Goal: Information Seeking & Learning: Understand process/instructions

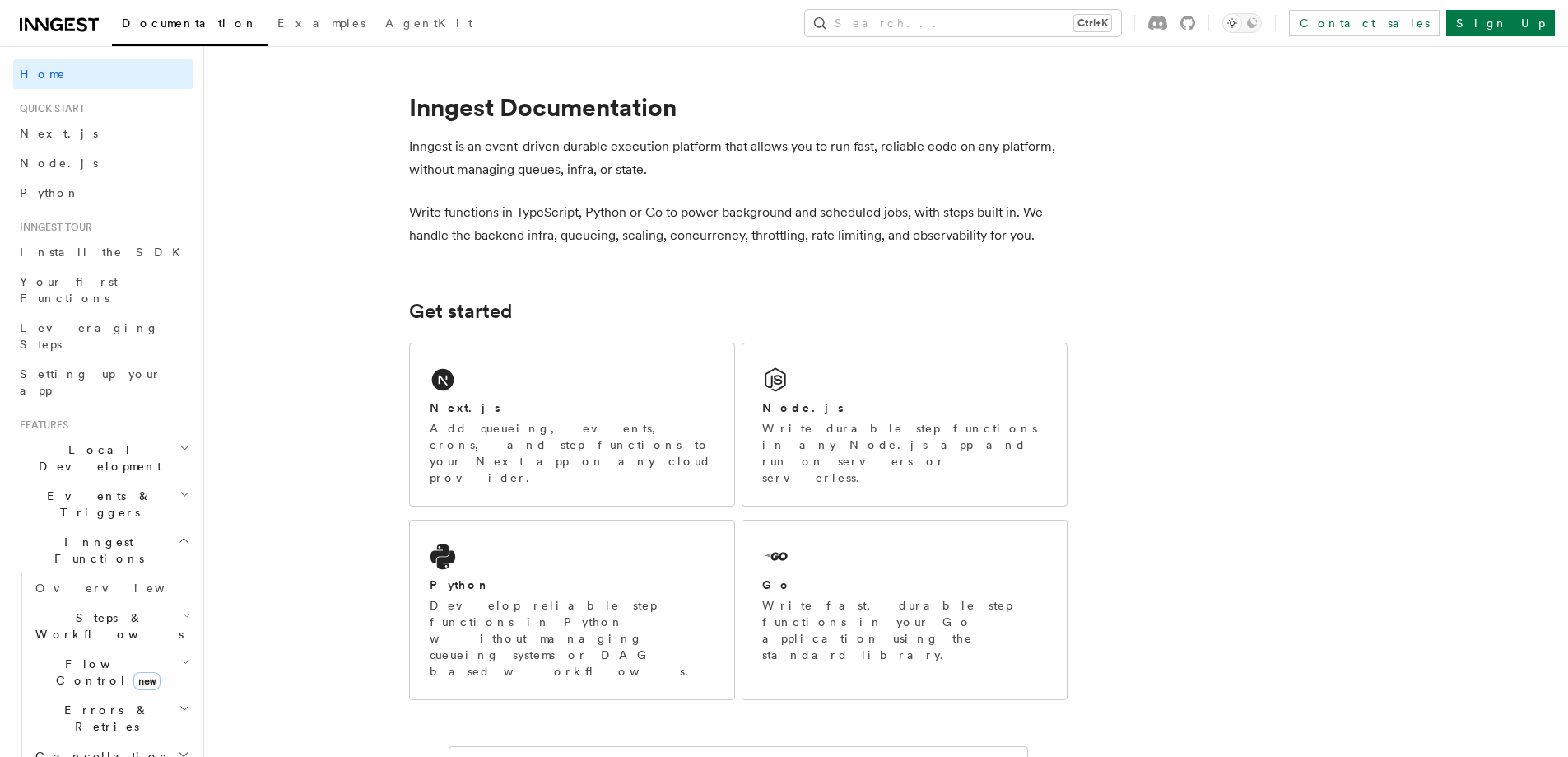
click at [72, 172] on link "Node.js" at bounding box center [103, 164] width 180 height 30
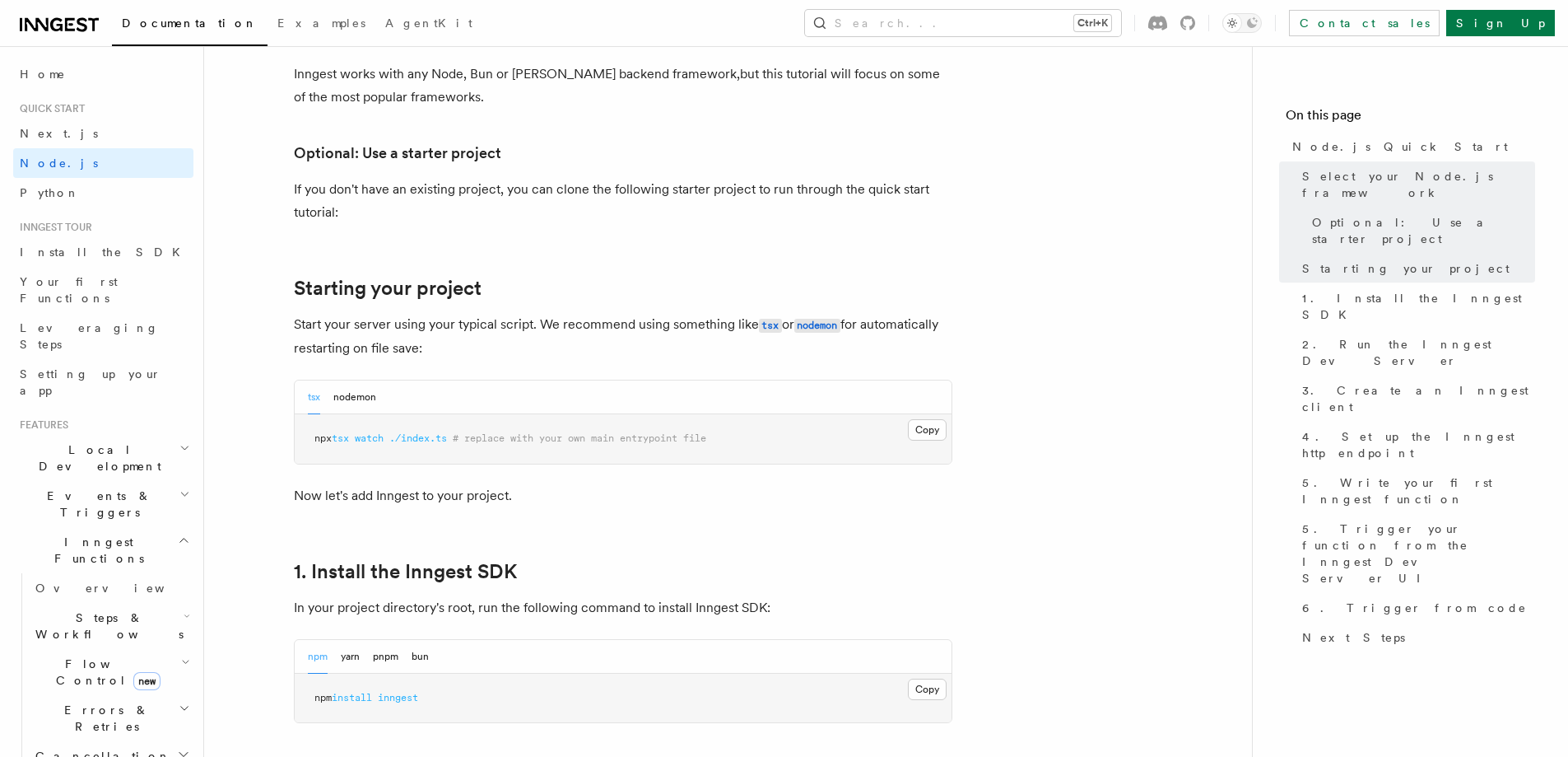
scroll to position [741, 0]
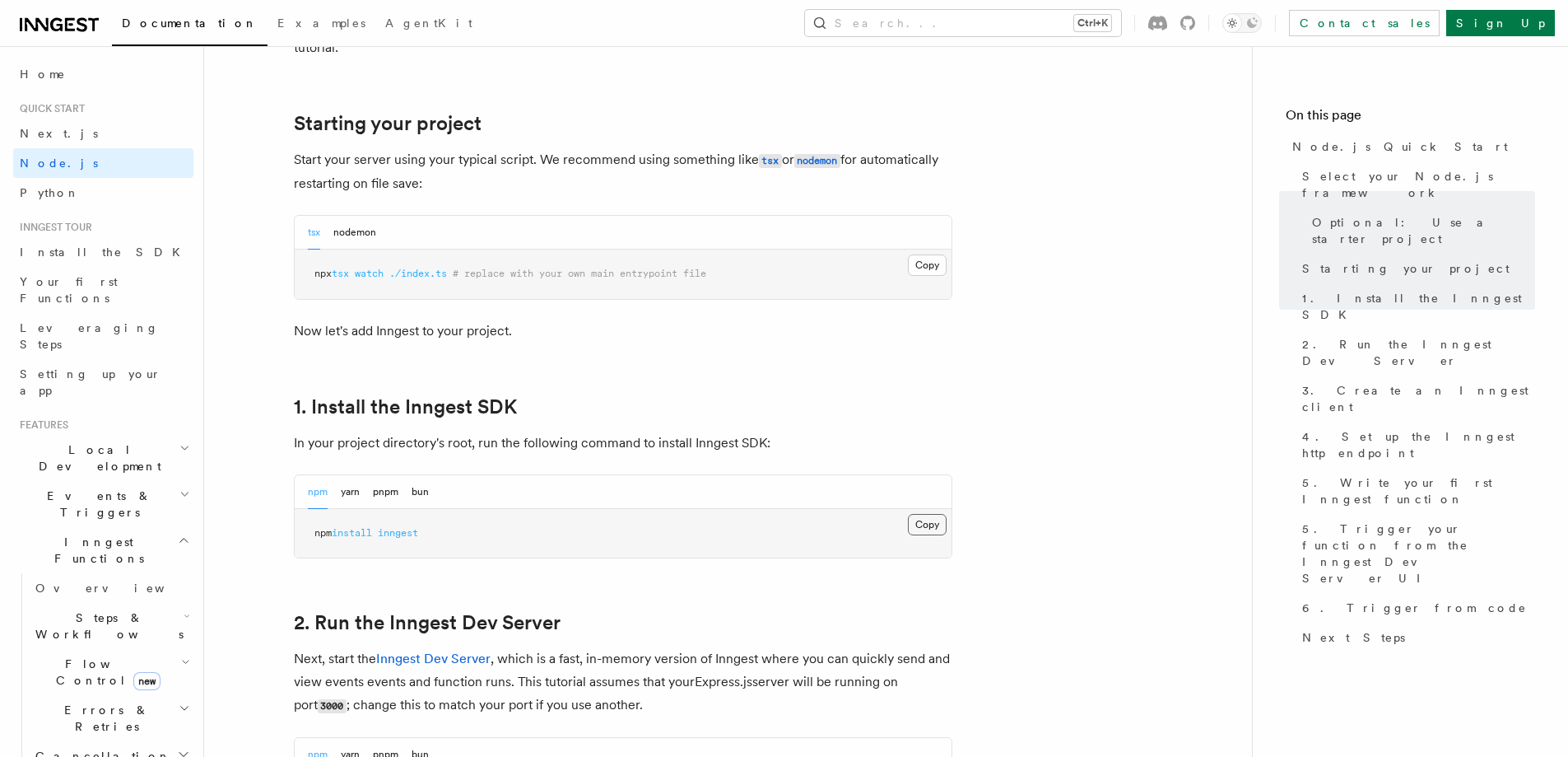
click at [915, 519] on button "Copy Copied" at bounding box center [927, 524] width 39 height 21
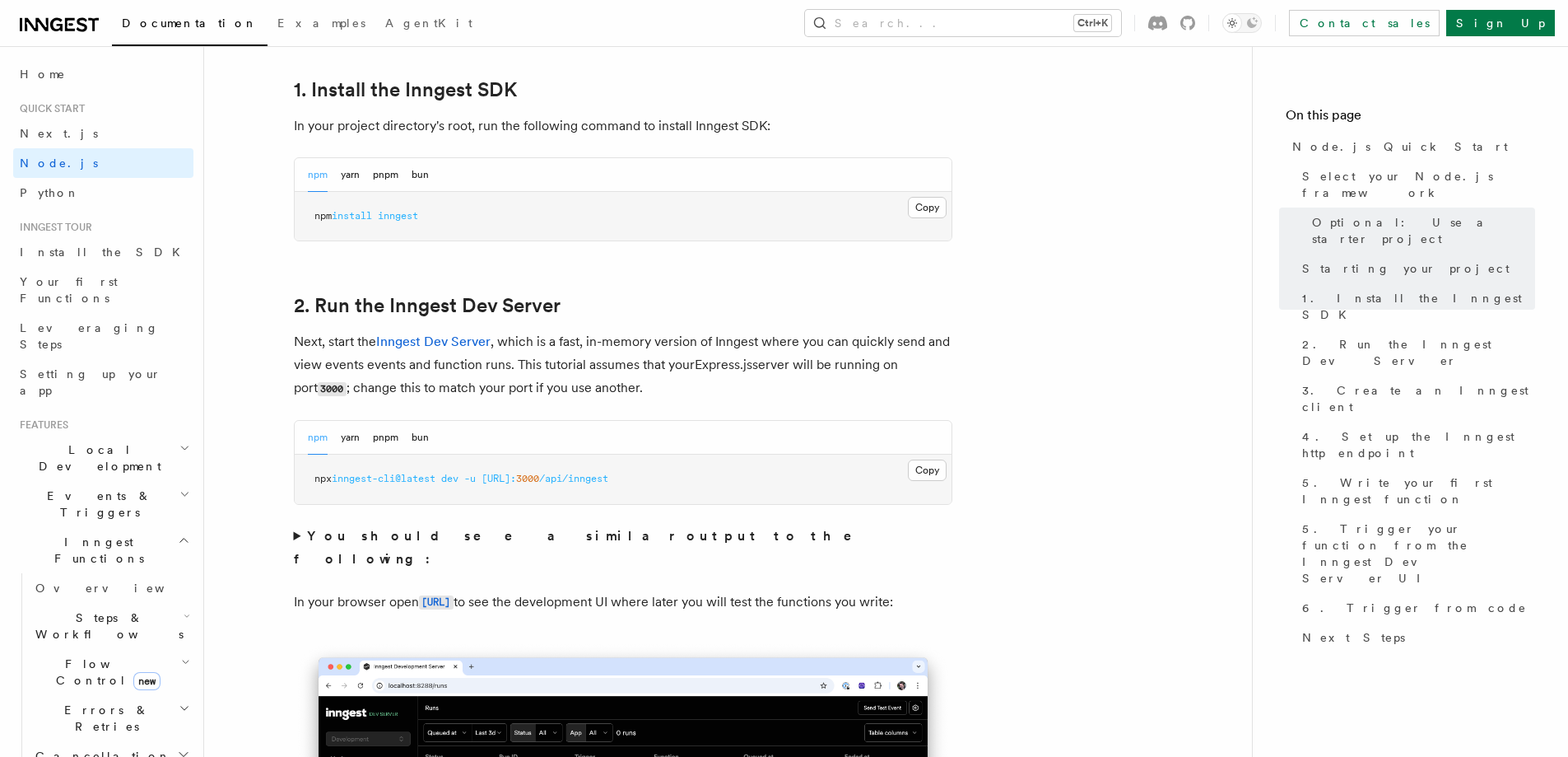
scroll to position [1070, 0]
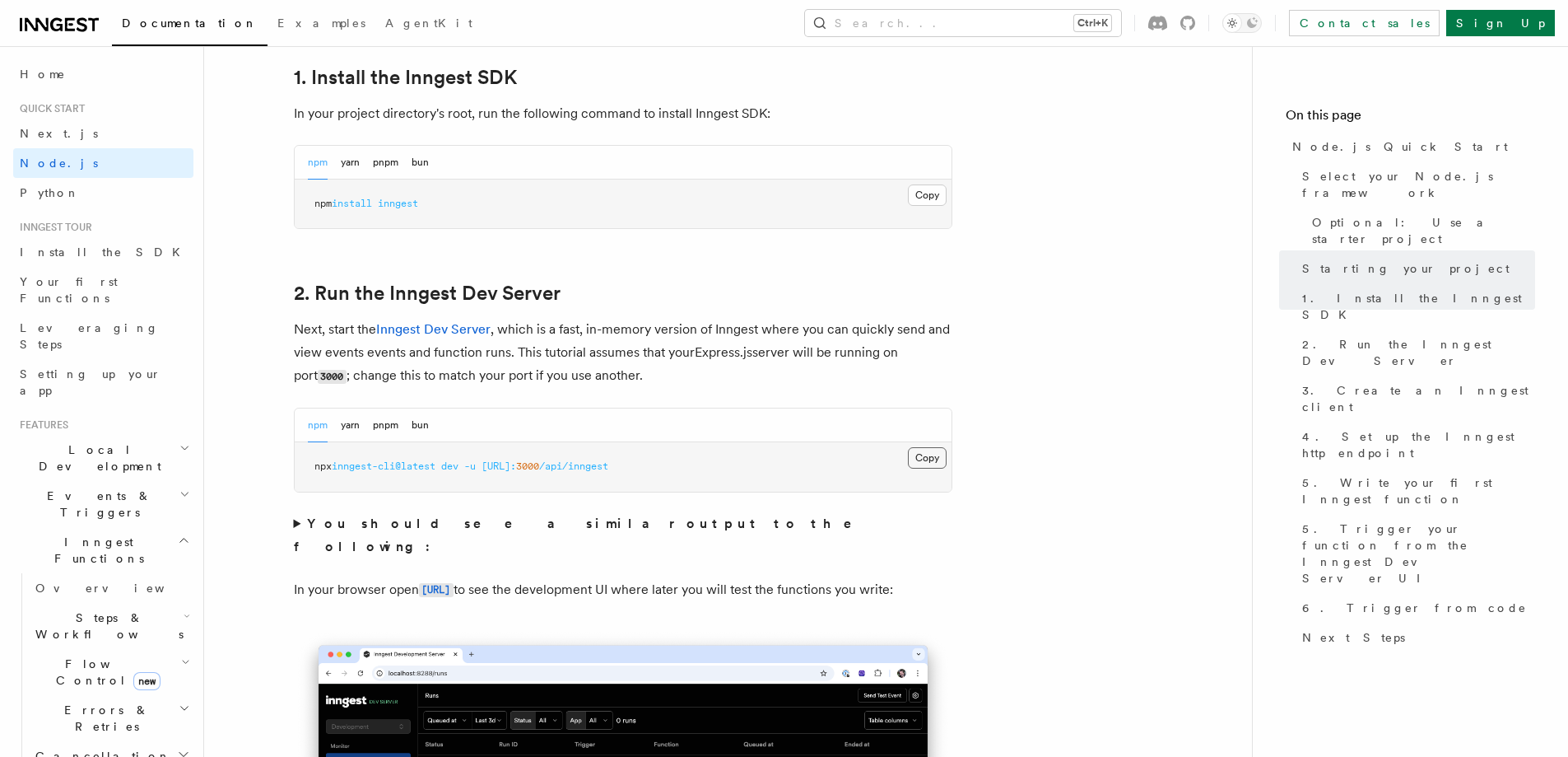
click at [918, 459] on button "Copy Copied" at bounding box center [927, 458] width 39 height 21
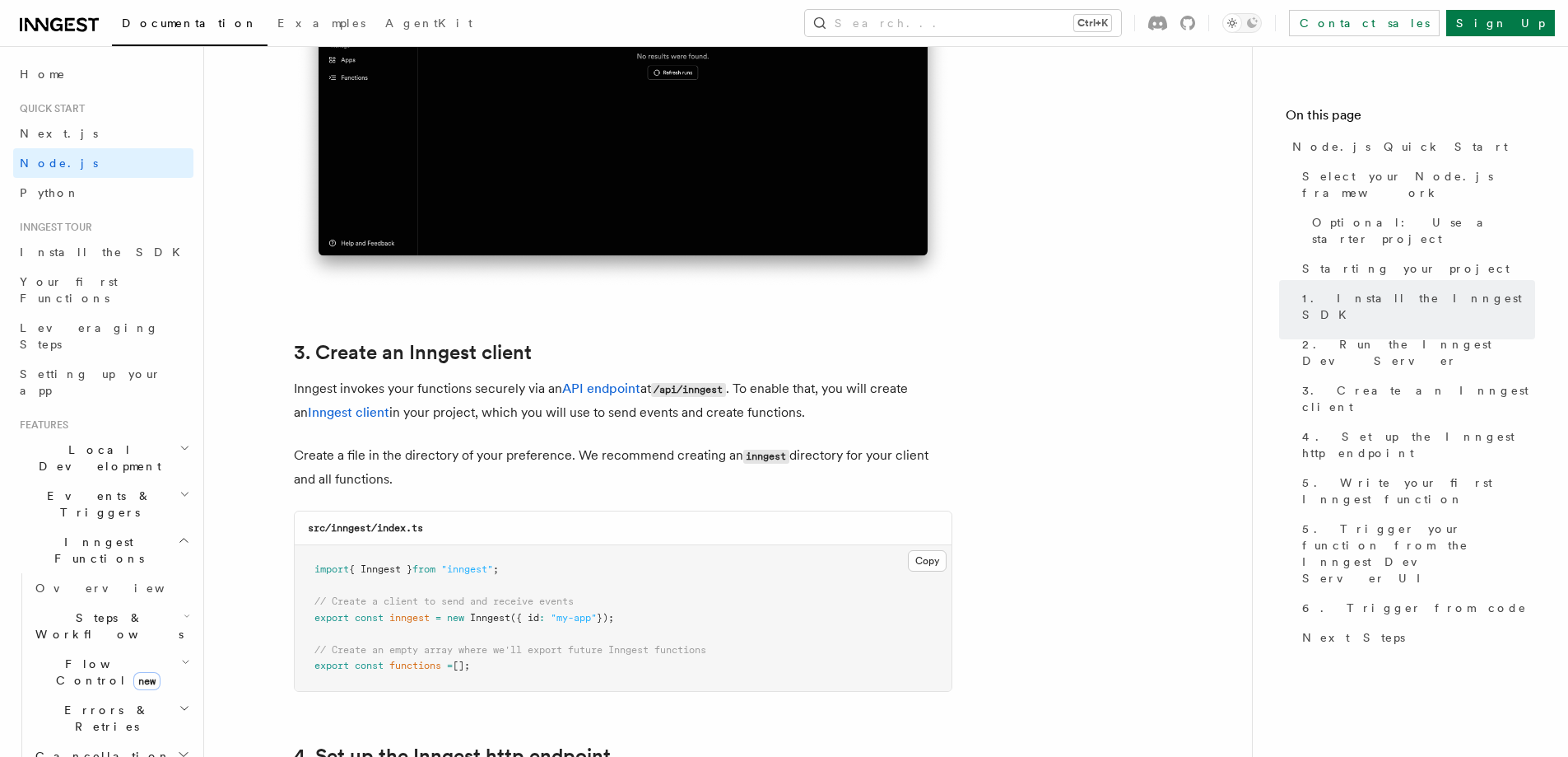
scroll to position [1893, 0]
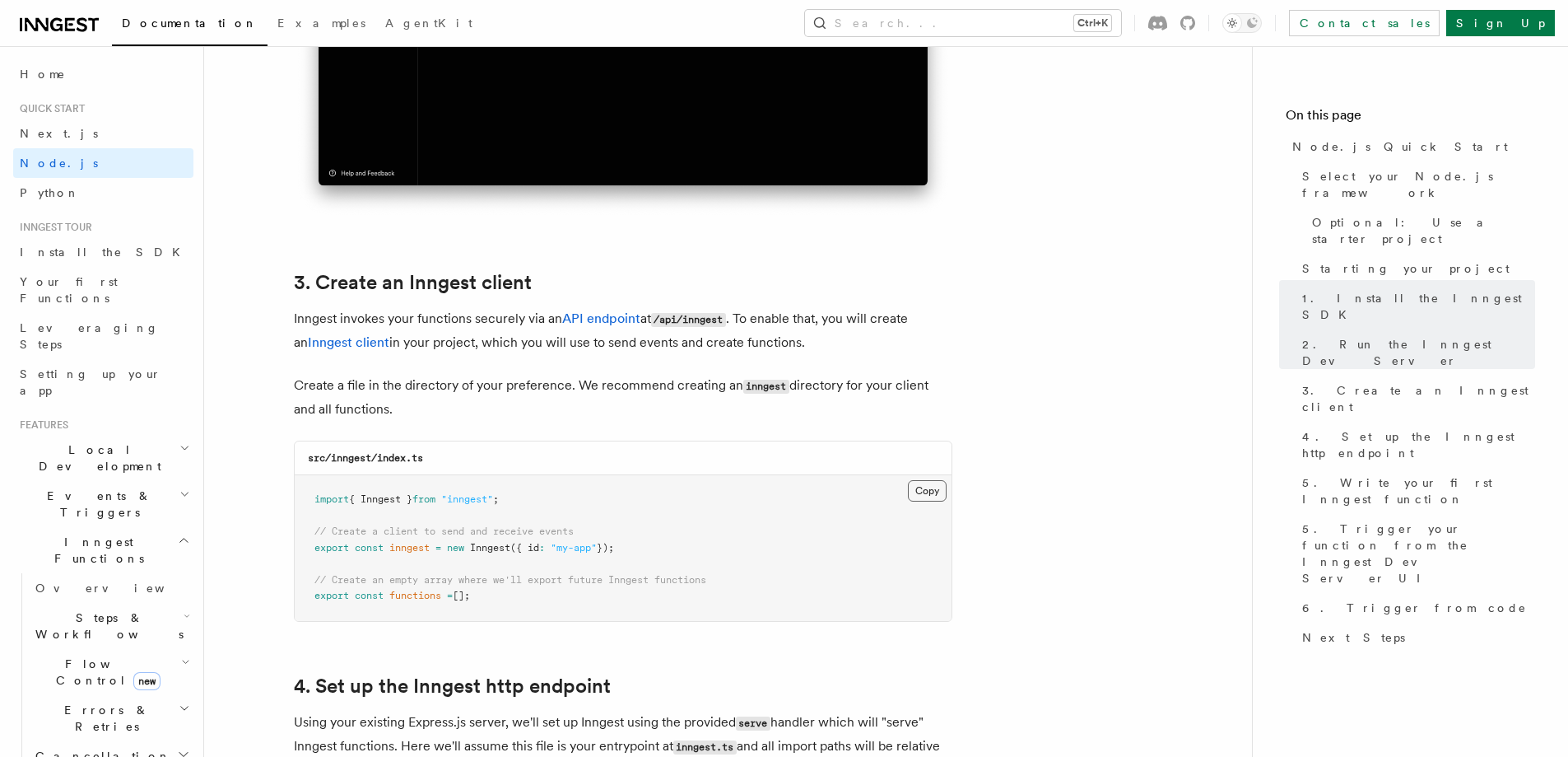
click at [929, 485] on button "Copy Copied" at bounding box center [927, 491] width 39 height 21
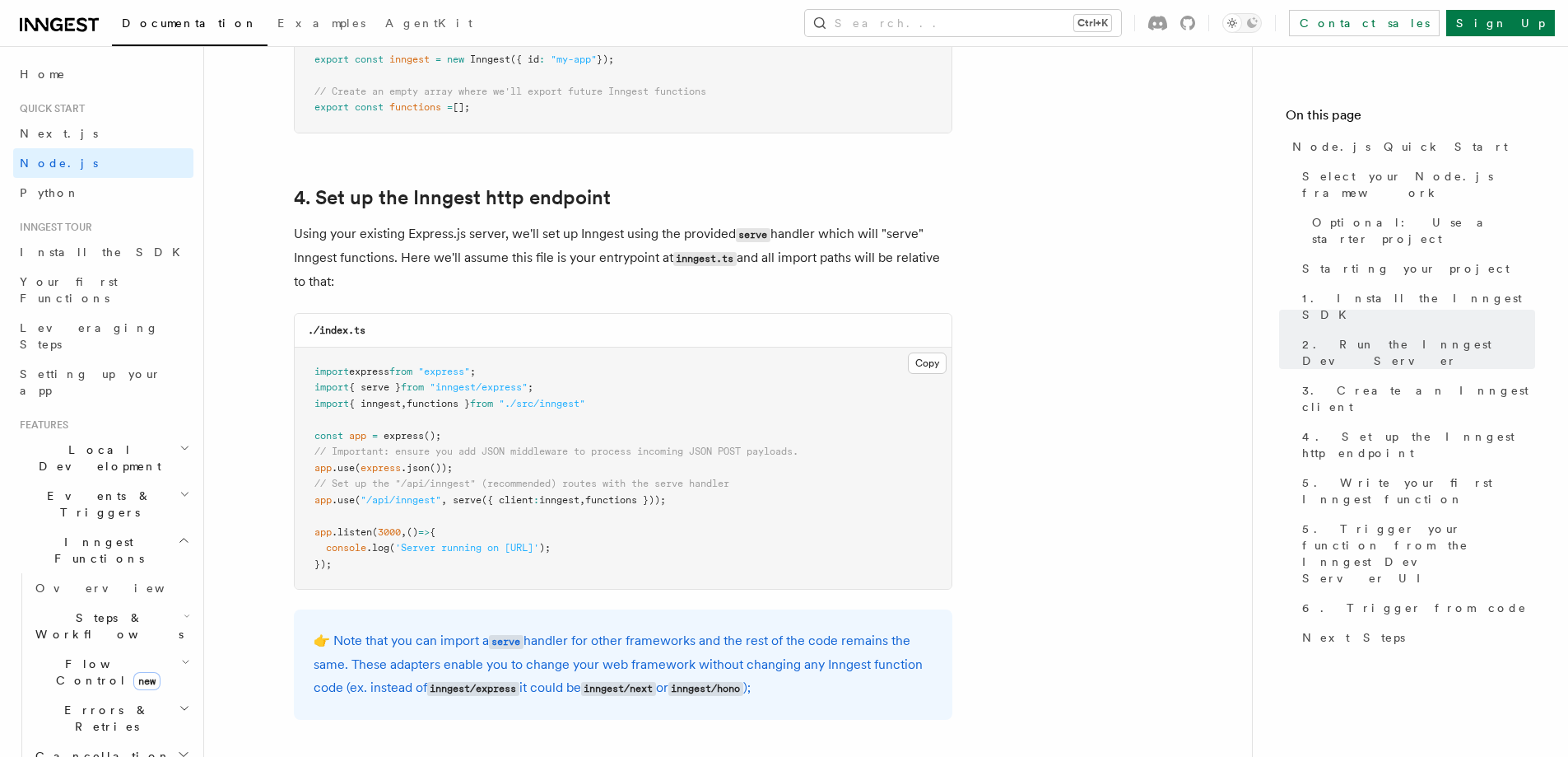
scroll to position [2388, 0]
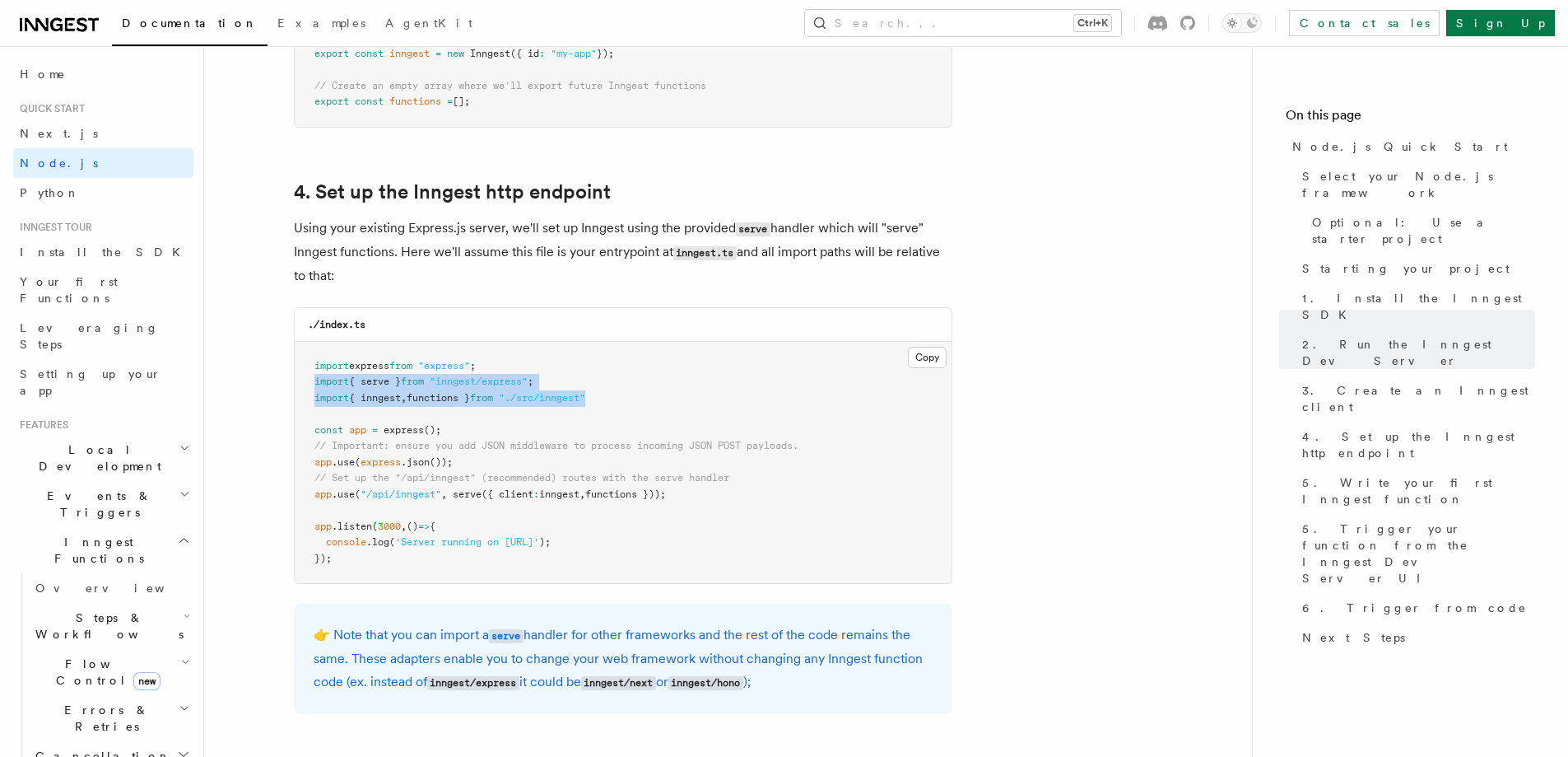
drag, startPoint x: 316, startPoint y: 378, endPoint x: 639, endPoint y: 394, distance: 323.4
click at [639, 394] on pre "import express from "express" ; import { serve } from "inngest/express" ; impor…" at bounding box center [622, 463] width 657 height 242
copy code "import { serve } from "inngest/express" ; import { inngest , functions } from "…"
drag, startPoint x: 314, startPoint y: 495, endPoint x: 791, endPoint y: 491, distance: 477.0
click at [791, 491] on pre "import express from "express" ; import { serve } from "inngest/express" ; impor…" at bounding box center [622, 463] width 657 height 242
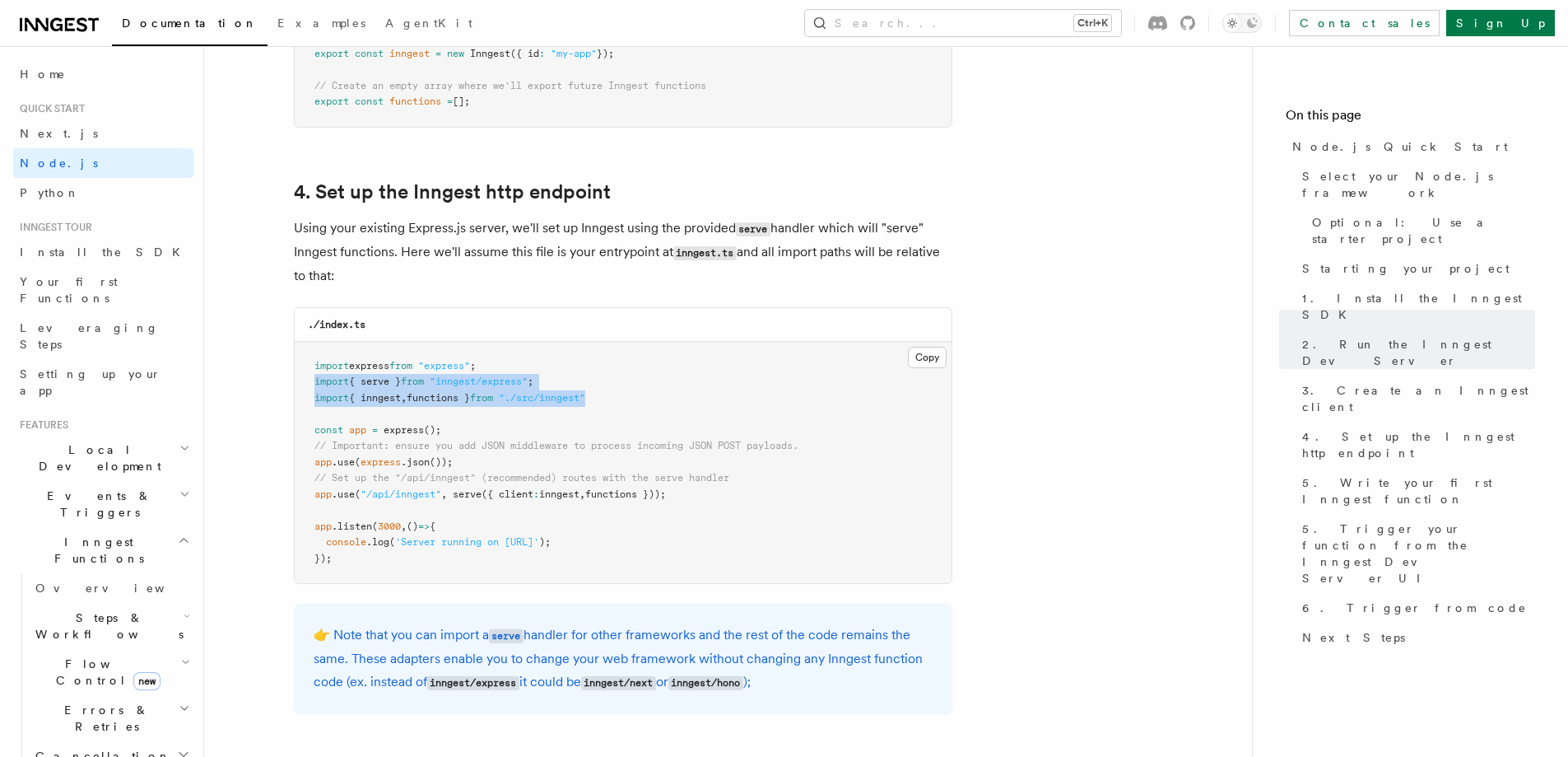
copy span "app .use ( "/api/inngest" , serve ({ client : inngest , functions }));"
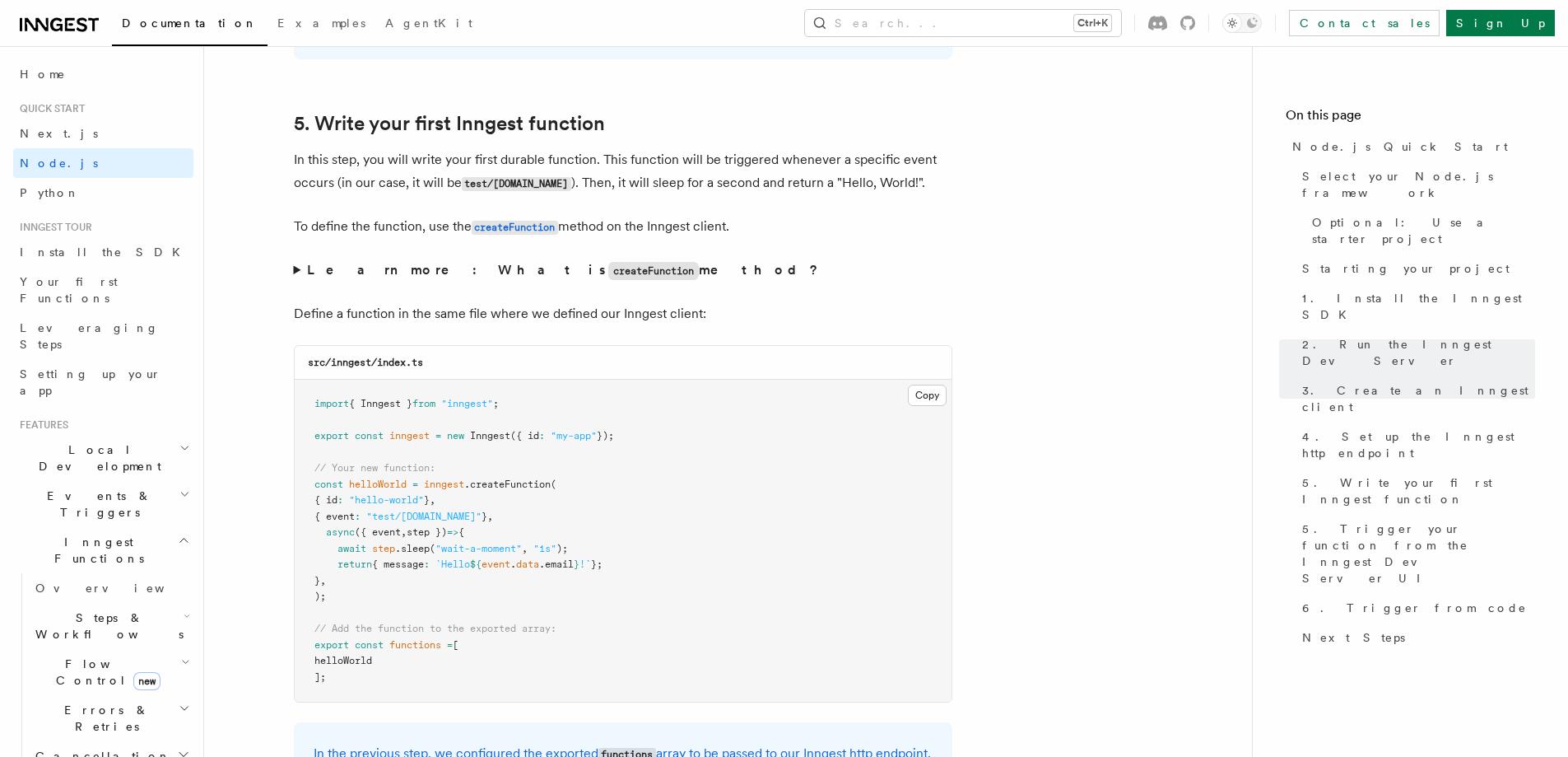
scroll to position [3129, 0]
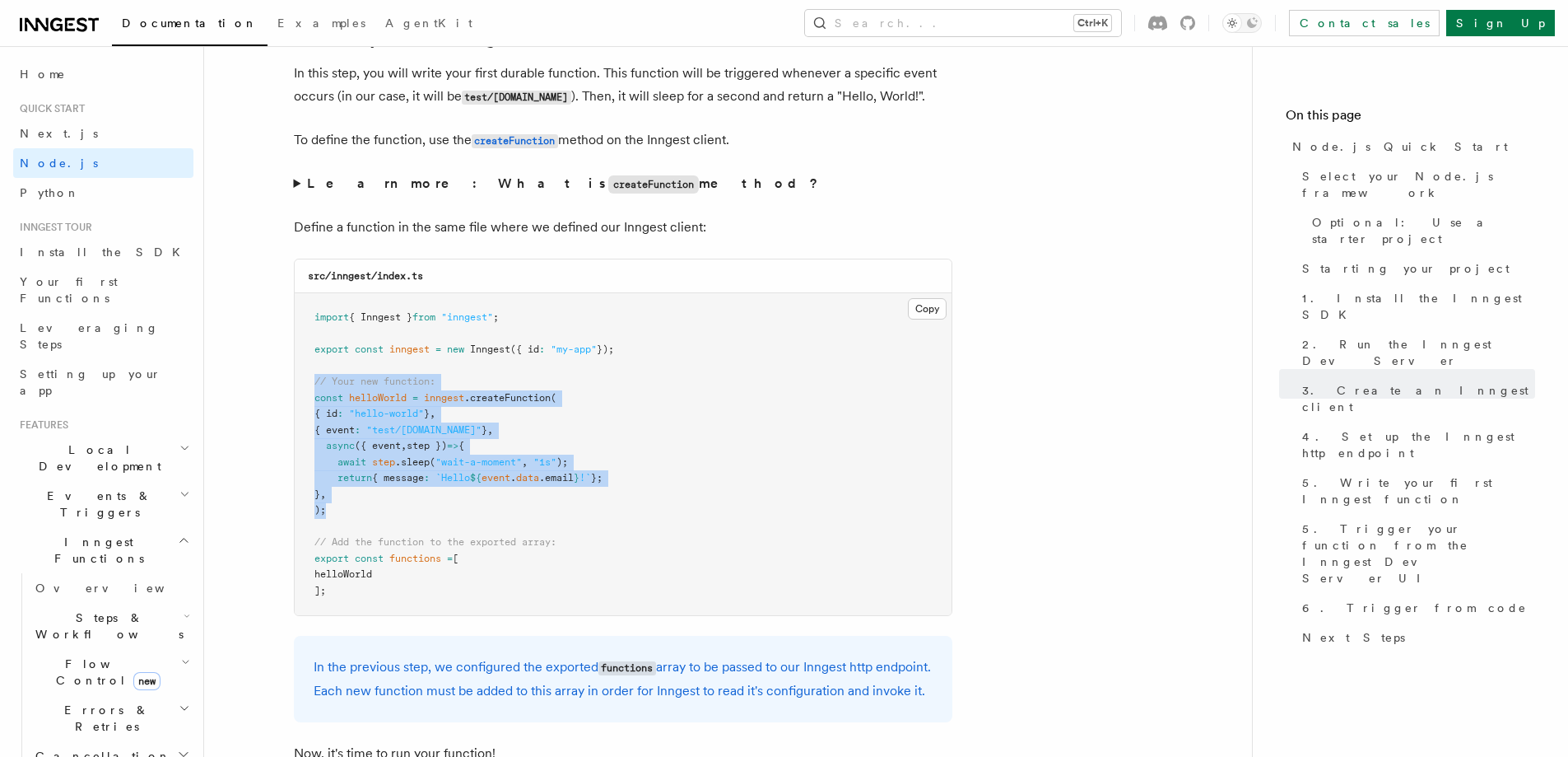
drag, startPoint x: 335, startPoint y: 511, endPoint x: 304, endPoint y: 384, distance: 130.7
click at [304, 384] on pre "import { Inngest } from "inngest" ; export const inngest = new Inngest ({ id : …" at bounding box center [622, 454] width 657 height 322
copy code "// Your new function: const helloWorld = inngest .createFunction ( { id : "hell…"
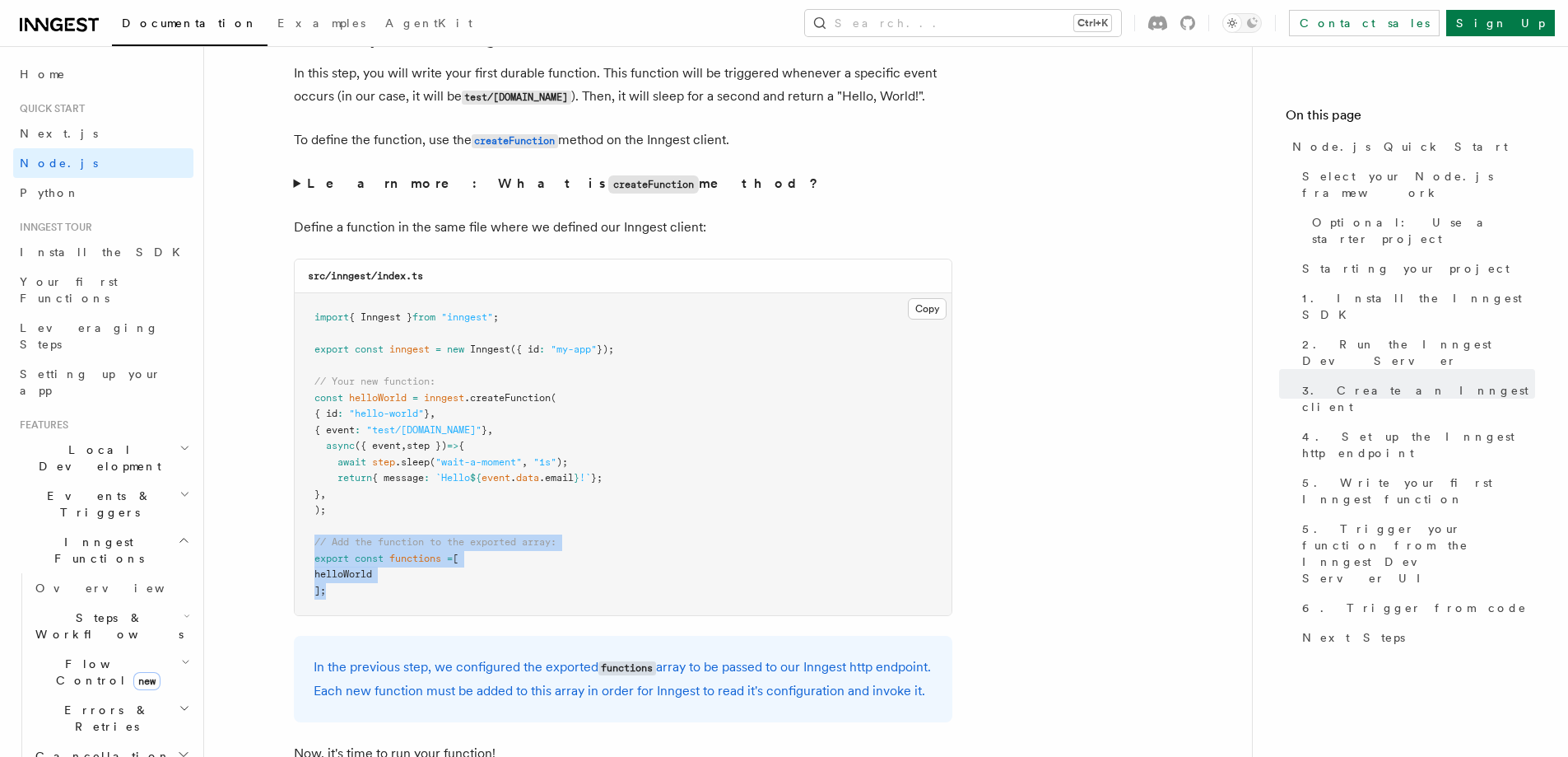
drag, startPoint x: 334, startPoint y: 588, endPoint x: 309, endPoint y: 540, distance: 54.1
click at [309, 540] on pre "import { Inngest } from "inngest" ; export const inngest = new Inngest ({ id : …" at bounding box center [622, 454] width 657 height 322
copy code "// Add the function to the exported array: export const functions = [ helloWorl…"
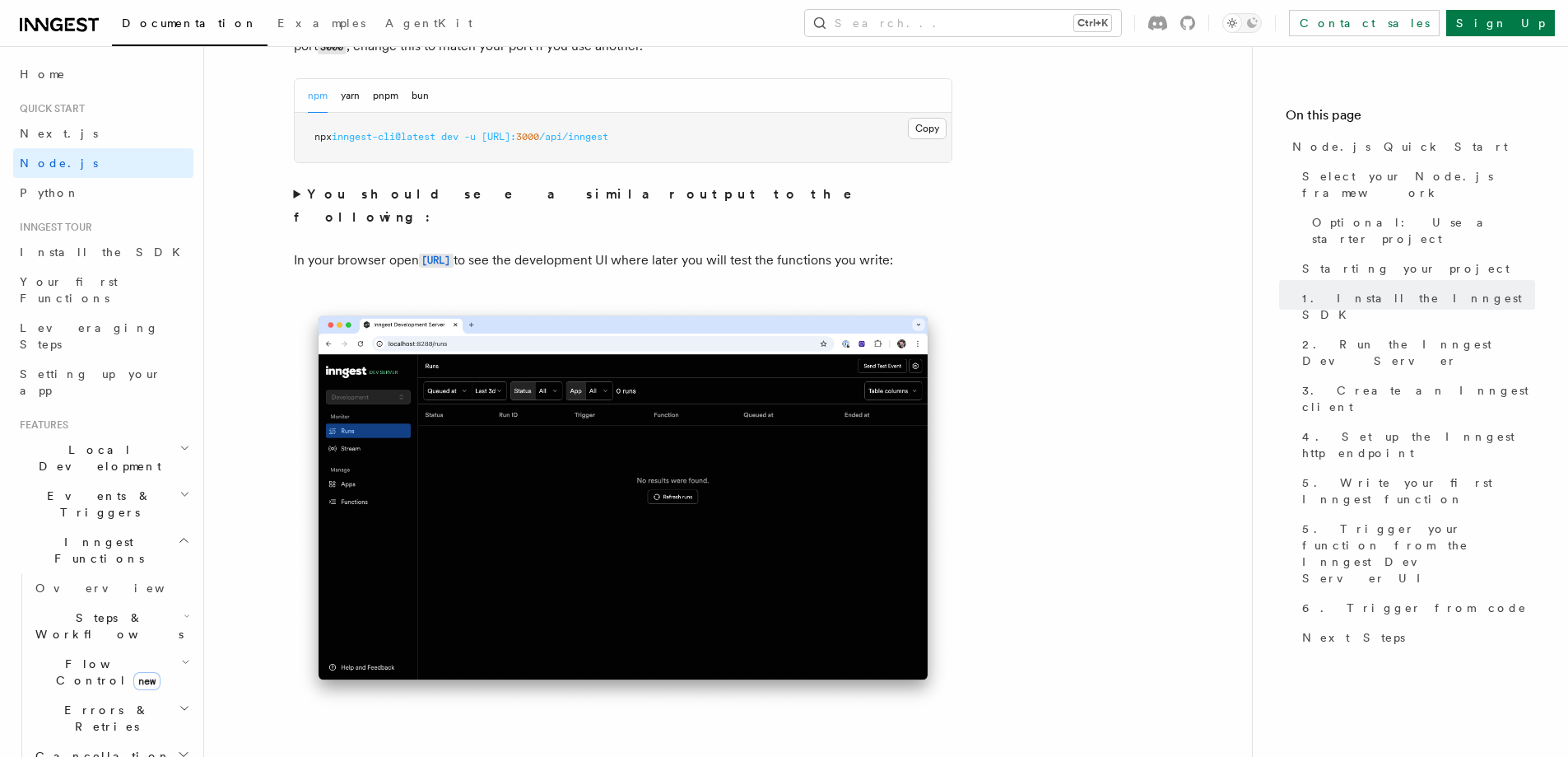
scroll to position [1235, 0]
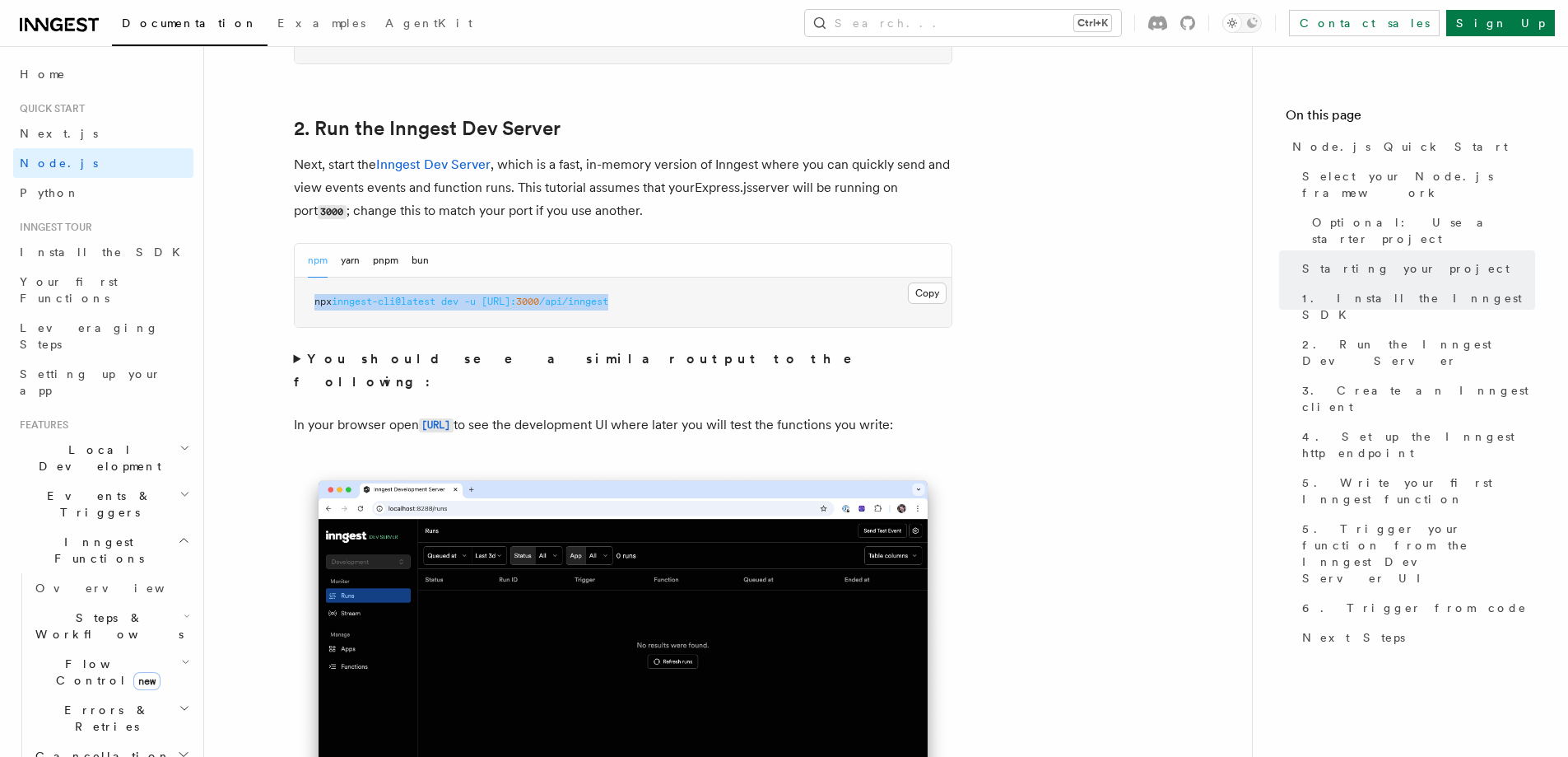
drag, startPoint x: 315, startPoint y: 298, endPoint x: 757, endPoint y: 292, distance: 442.0
click at [757, 292] on pre "npx inngest-cli@latest dev -u http://localhost: 3000 /api/inngest" at bounding box center [622, 302] width 657 height 50
copy span "npx inngest-cli@latest dev -u http://localhost: 3000 /api/inngest"
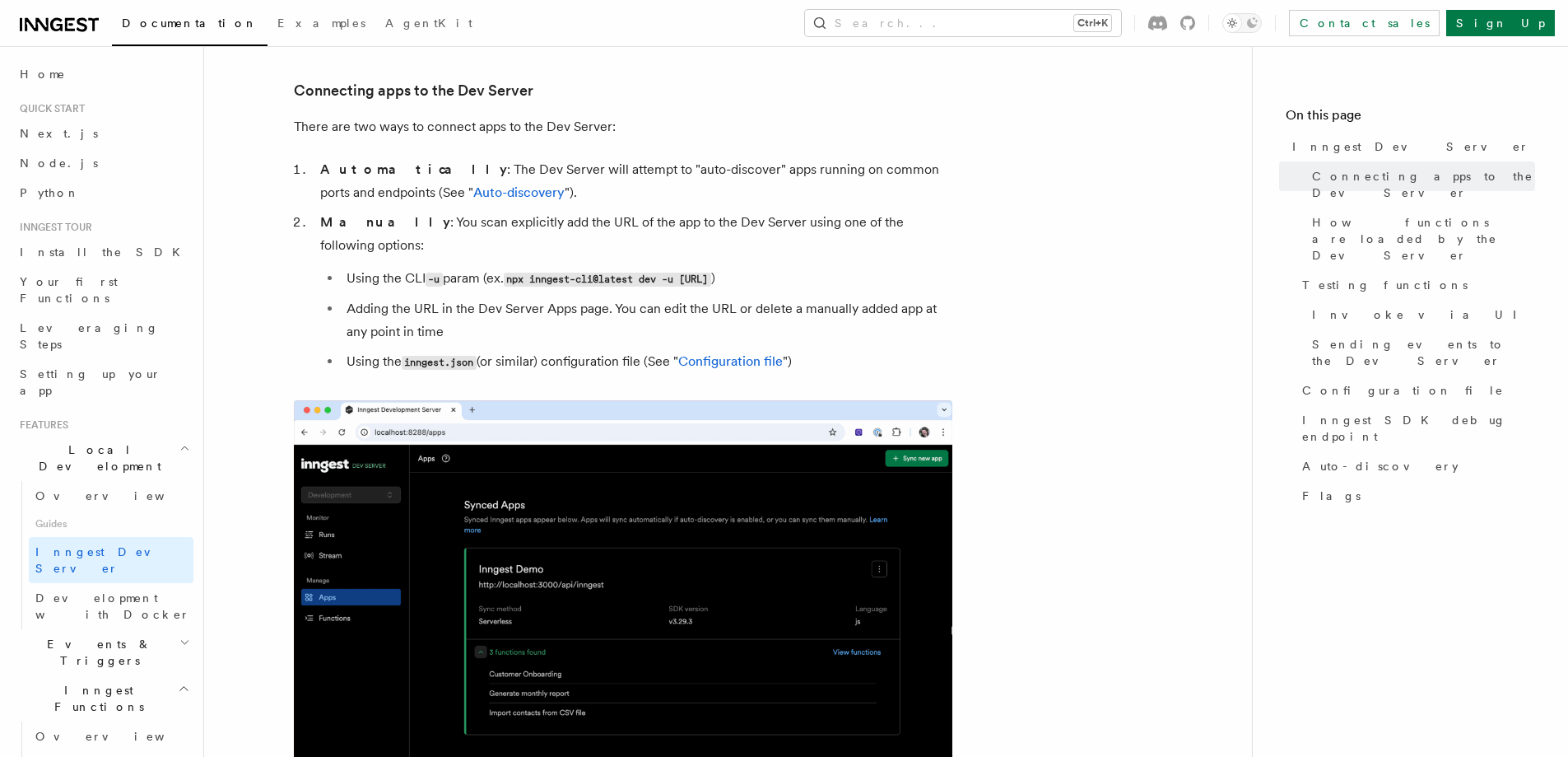
drag, startPoint x: 518, startPoint y: 256, endPoint x: 893, endPoint y: 257, distance: 375.0
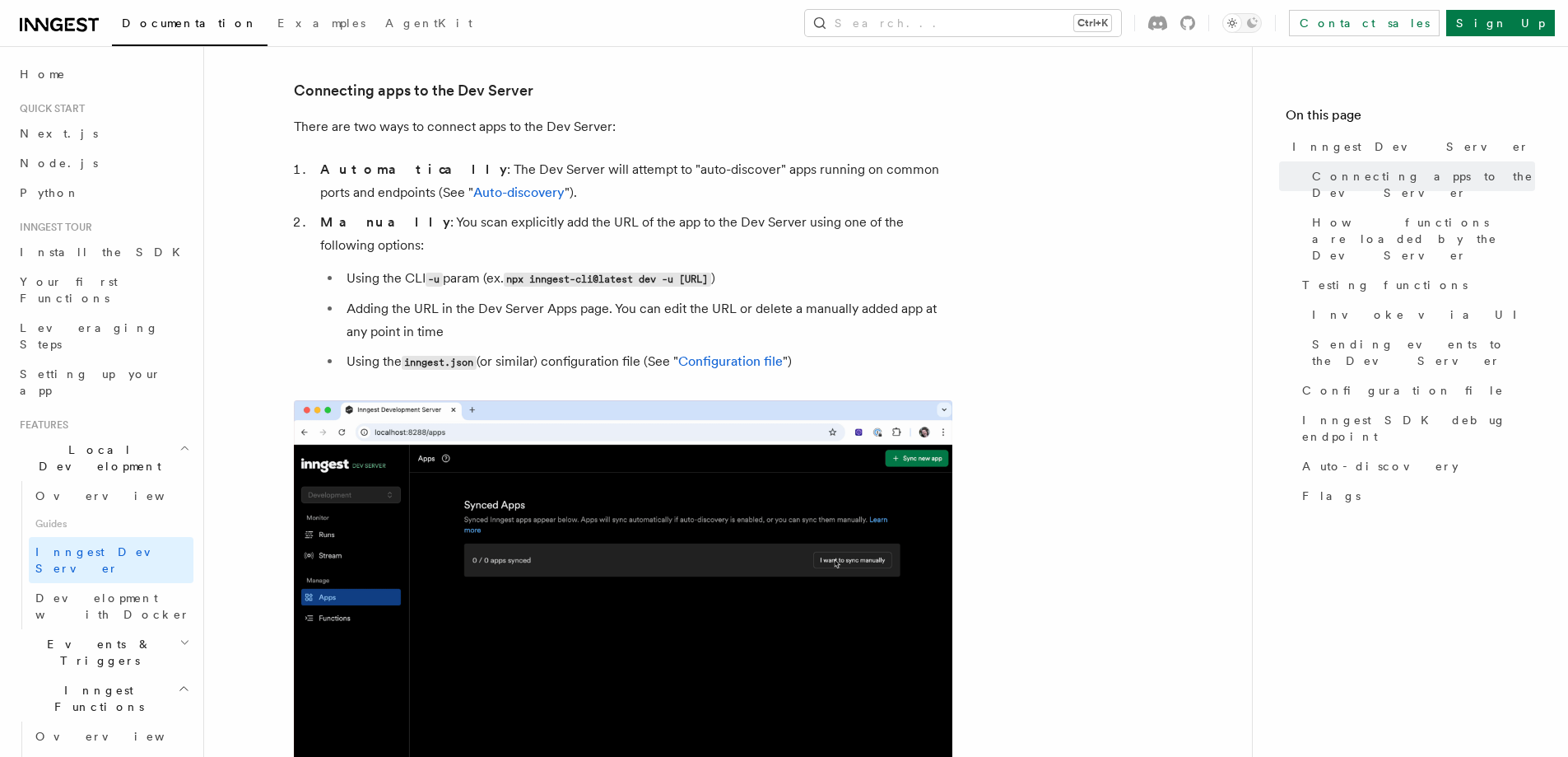
click at [893, 267] on li "Using the CLI -u param (ex. npx inngest-cli@latest dev -u http://localhost:3000…" at bounding box center [646, 279] width 611 height 24
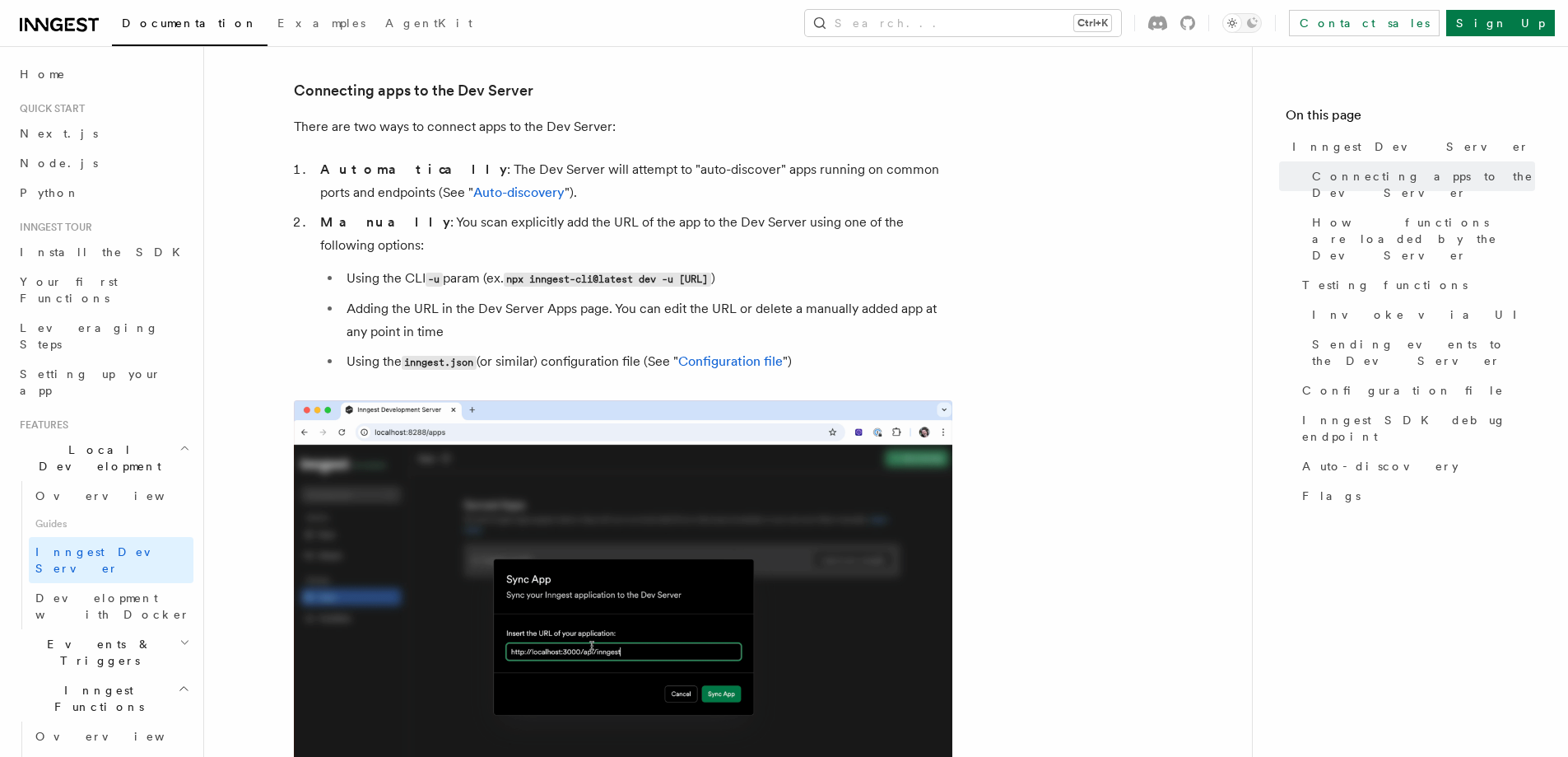
copy code "npx inngest-cli@latest dev -u http://localhost:3000/api/inngest"
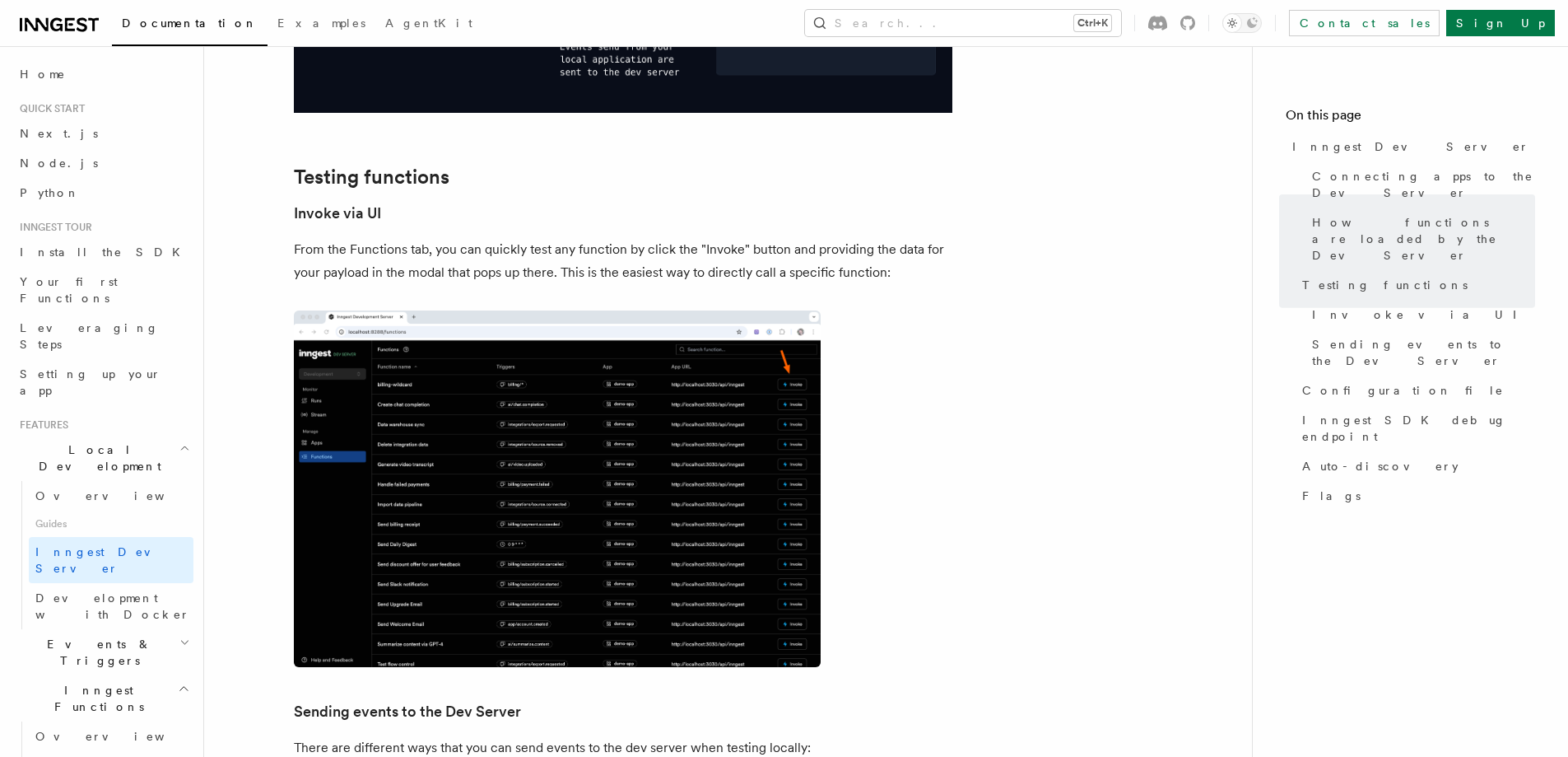
scroll to position [2292, 0]
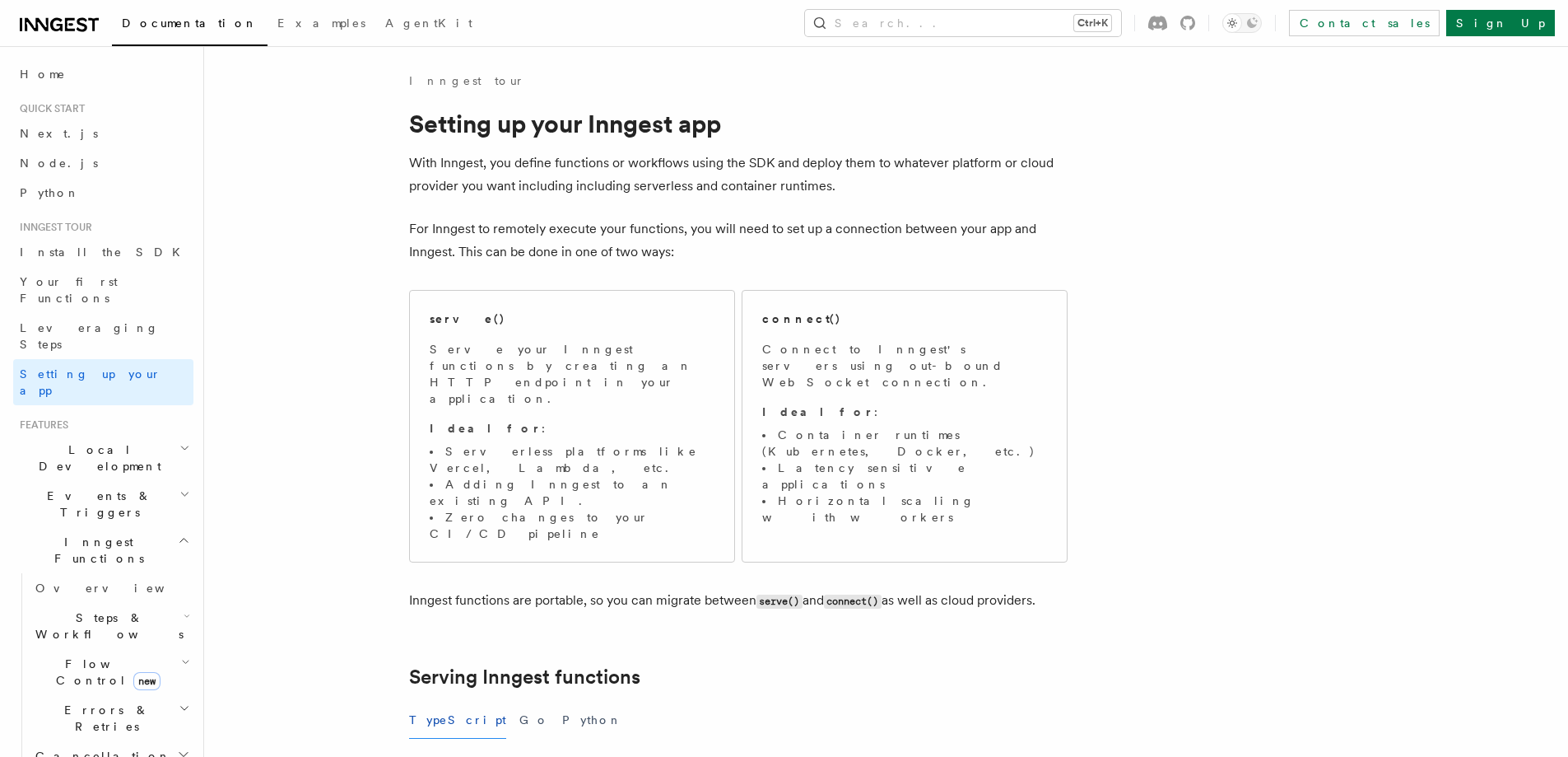
click at [643, 443] on li "Serverless platforms like Vercel, Lambda, etc." at bounding box center [572, 459] width 285 height 33
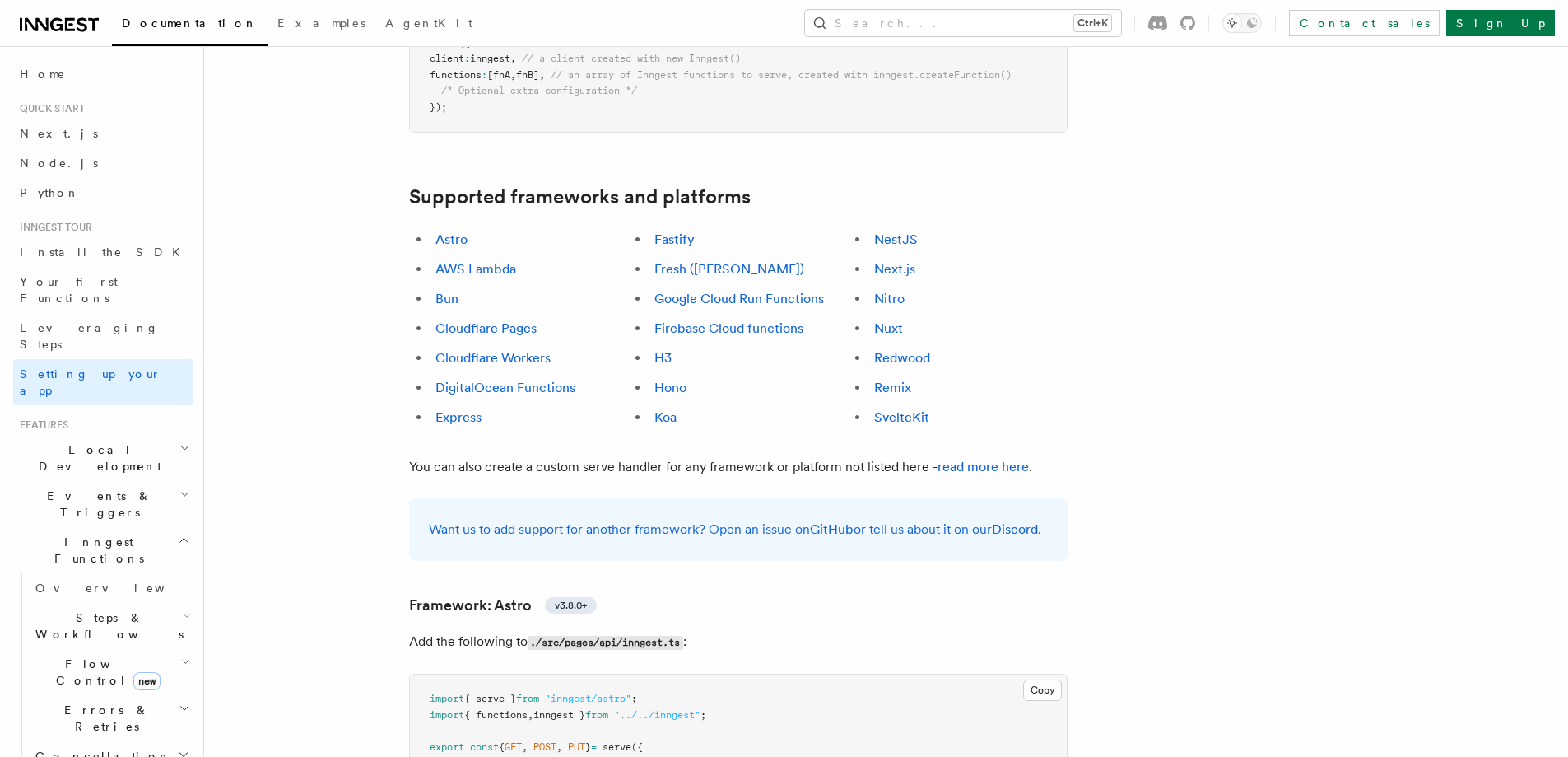
scroll to position [915, 0]
